Goal: Information Seeking & Learning: Learn about a topic

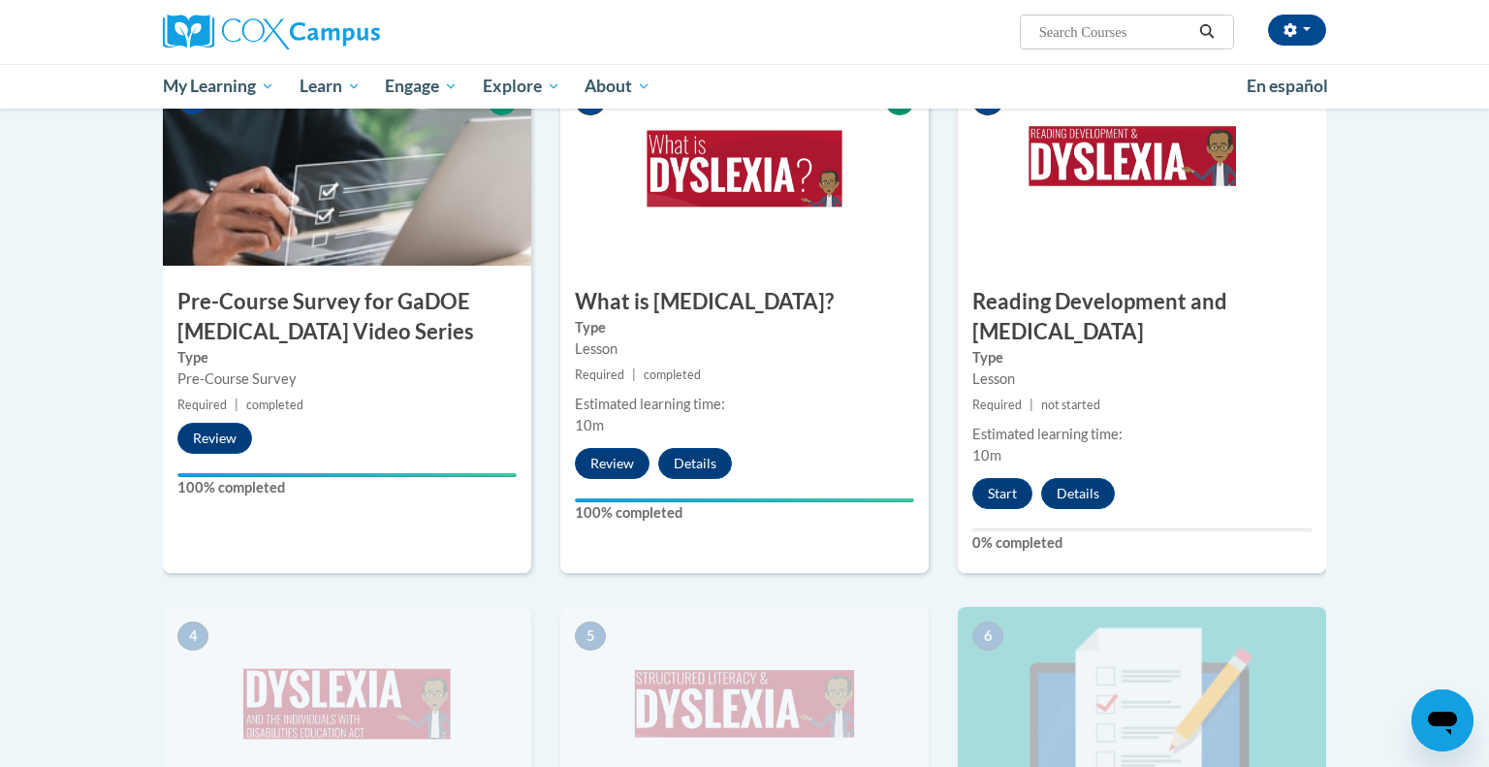
scroll to position [474, 0]
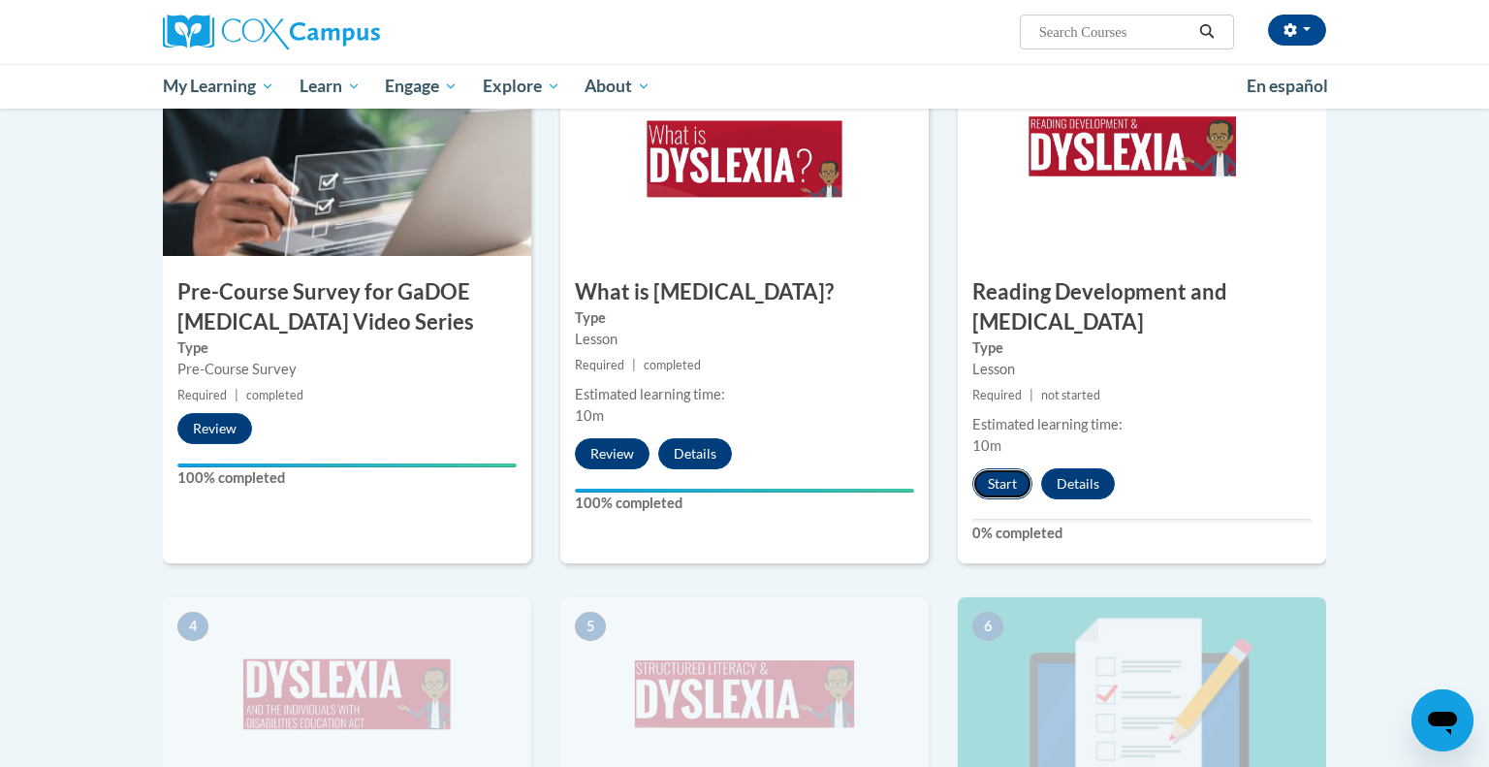
click at [994, 468] on button "Start" at bounding box center [1002, 483] width 60 height 31
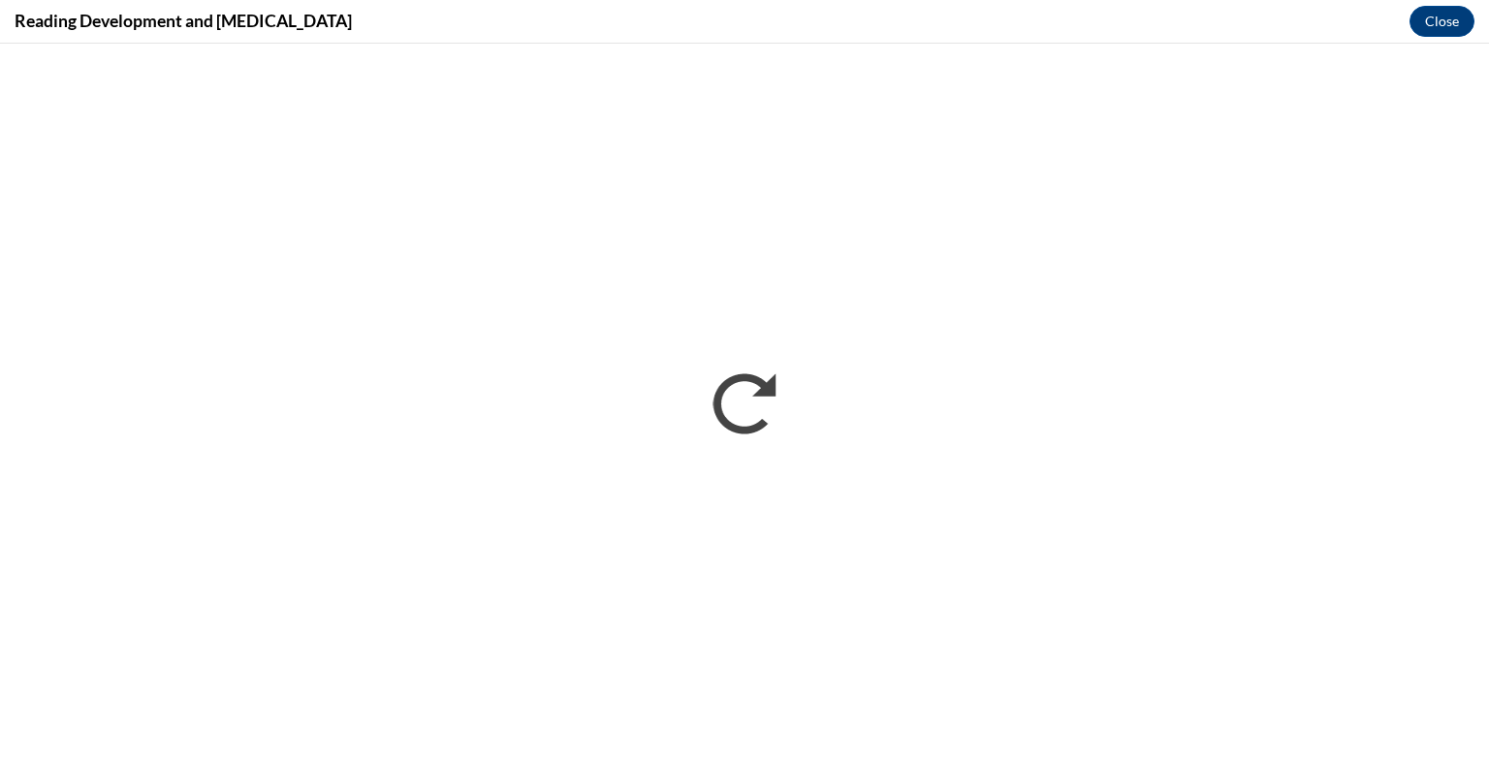
scroll to position [0, 0]
